Goal: Navigation & Orientation: Find specific page/section

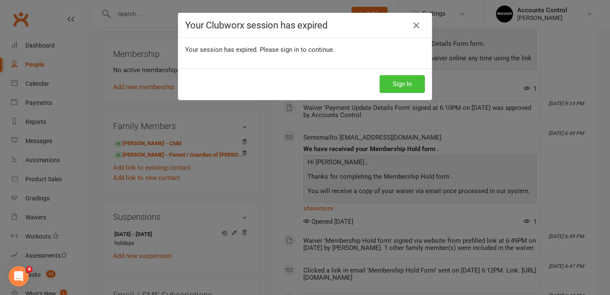
click at [410, 83] on button "Sign In" at bounding box center [402, 84] width 45 height 18
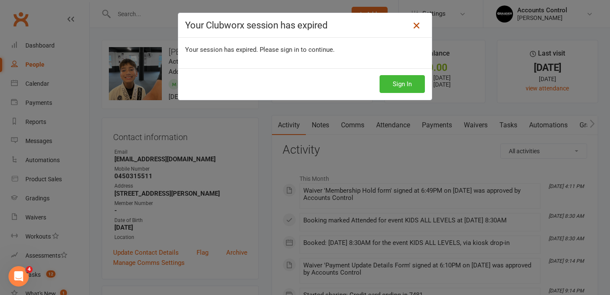
click at [419, 25] on icon at bounding box center [417, 25] width 10 height 10
click at [417, 25] on icon at bounding box center [417, 25] width 10 height 10
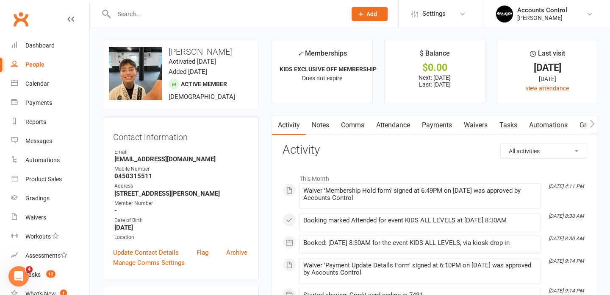
click at [42, 63] on div "People" at bounding box center [34, 64] width 19 height 7
select select "100"
